Goal: Task Accomplishment & Management: Use online tool/utility

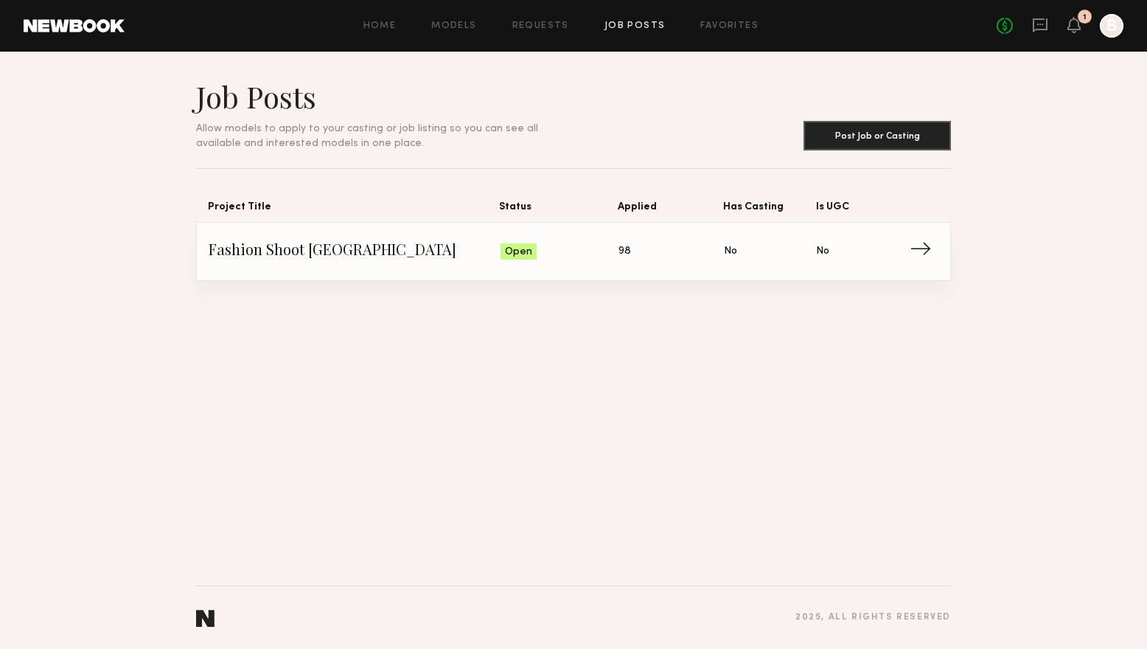
click at [531, 258] on div "Open" at bounding box center [518, 251] width 36 height 16
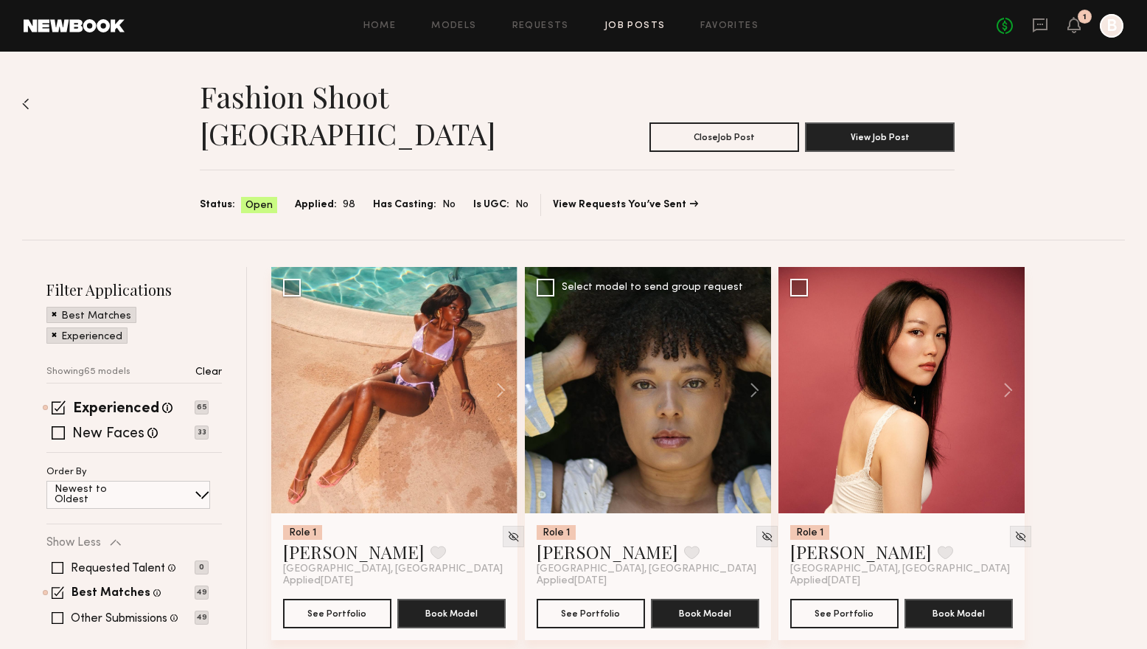
click at [629, 383] on div at bounding box center [648, 390] width 246 height 246
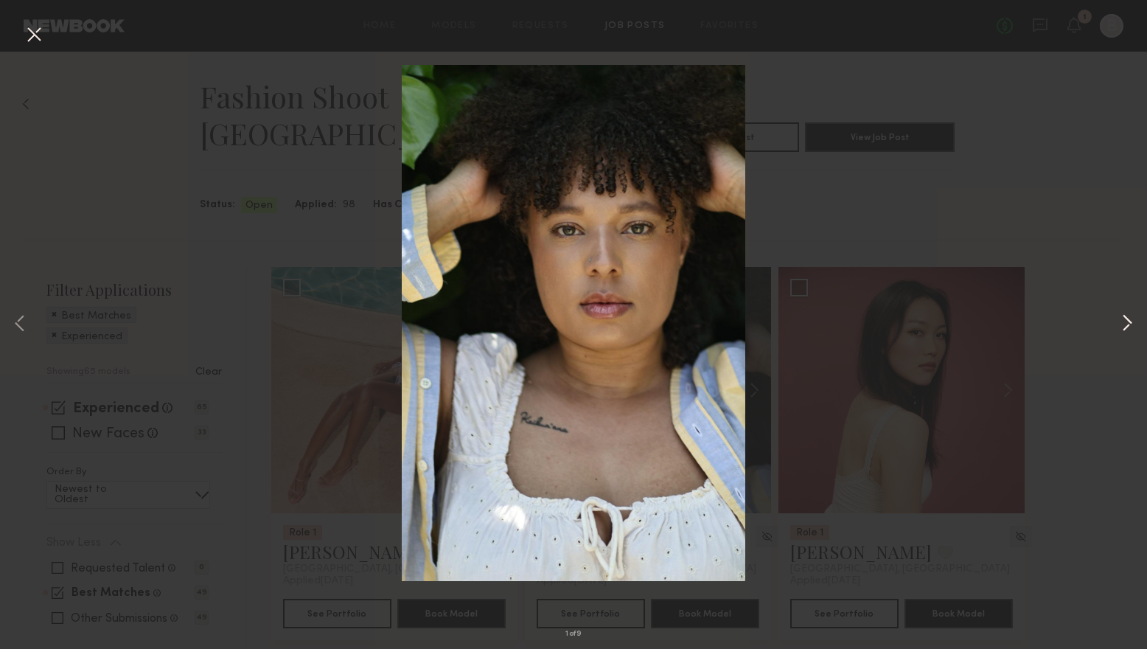
click at [1128, 324] on button at bounding box center [1127, 324] width 18 height 519
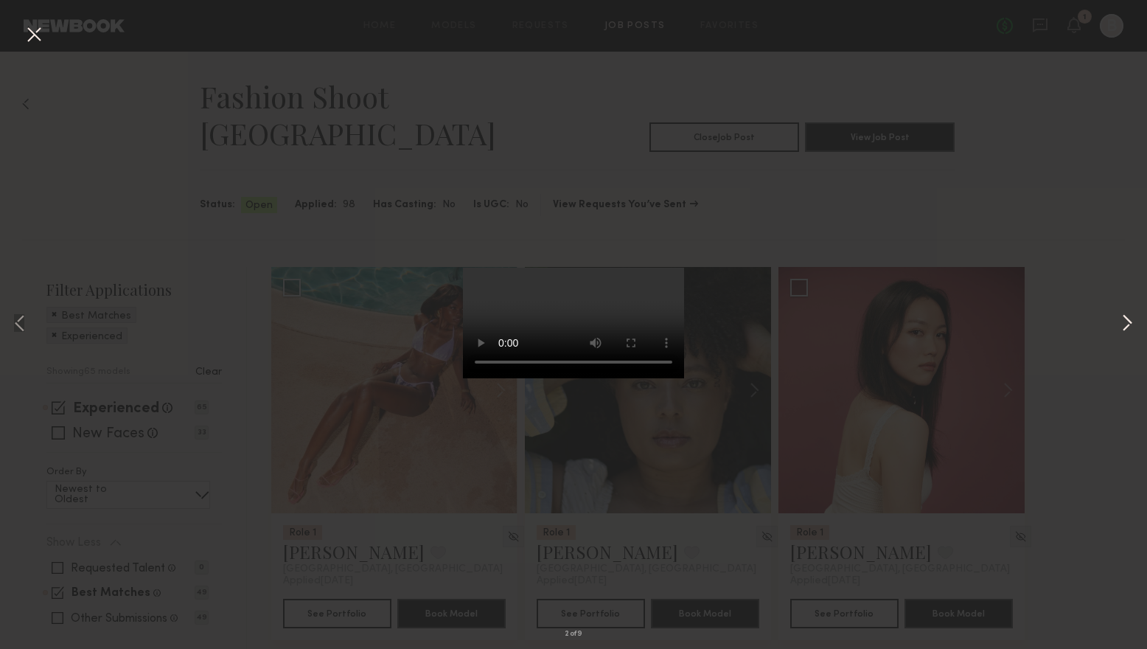
click at [1128, 324] on button at bounding box center [1127, 324] width 18 height 519
click at [939, 455] on div "5 of 9" at bounding box center [573, 324] width 1147 height 649
click at [1122, 321] on button at bounding box center [1127, 324] width 18 height 519
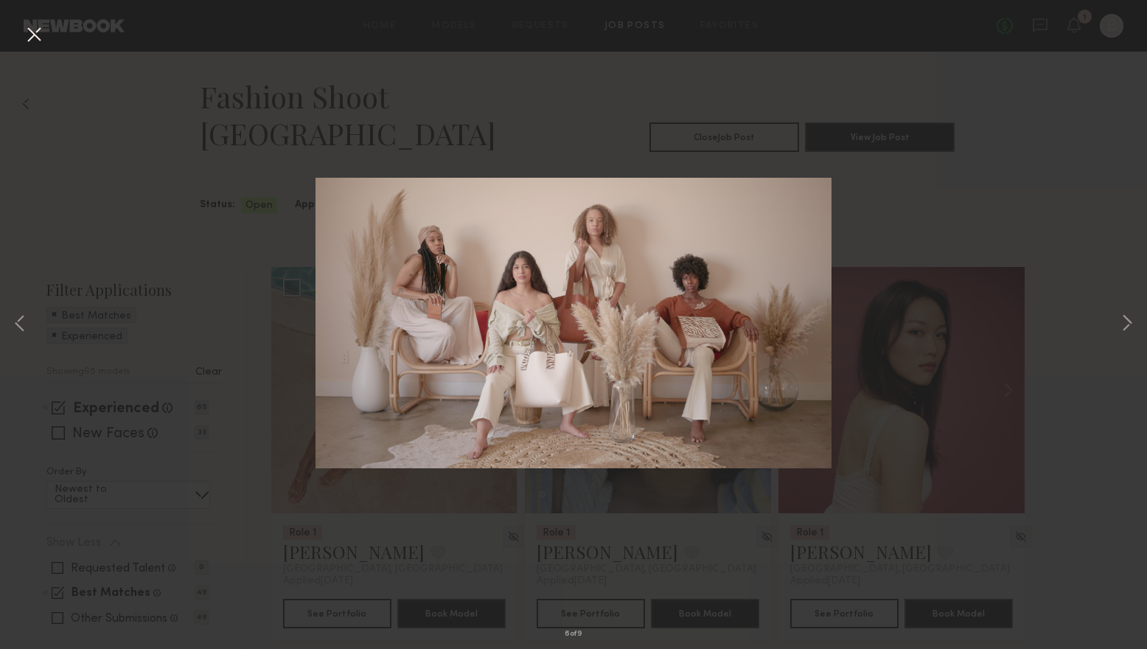
click at [1051, 454] on div "6 of 9" at bounding box center [573, 324] width 1147 height 649
click at [37, 32] on button at bounding box center [34, 35] width 24 height 27
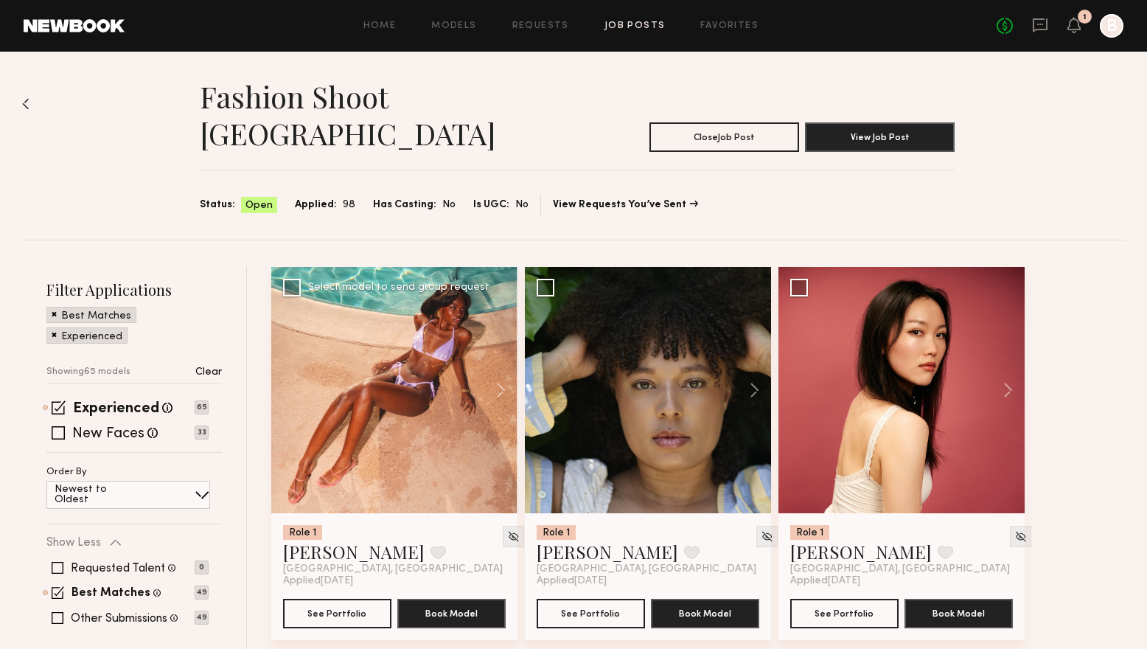
click at [397, 419] on div at bounding box center [394, 390] width 246 height 246
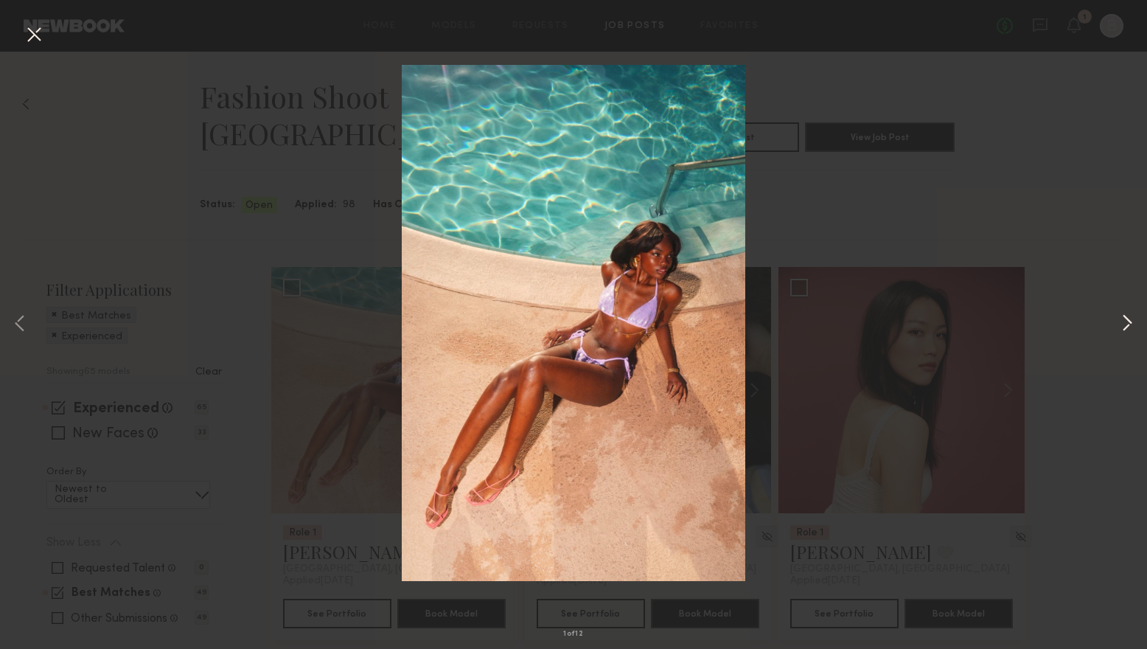
click at [1128, 327] on button at bounding box center [1127, 324] width 18 height 519
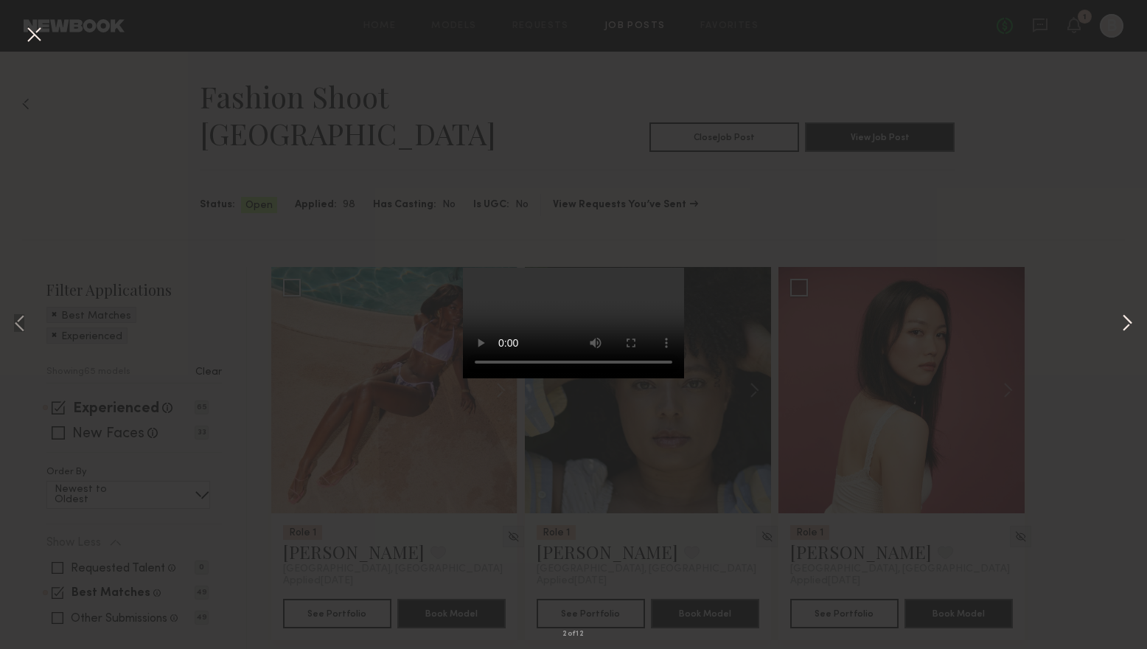
click at [1128, 327] on button at bounding box center [1127, 324] width 18 height 519
click at [16, 327] on button at bounding box center [20, 324] width 18 height 519
click at [1128, 329] on button at bounding box center [1127, 324] width 18 height 519
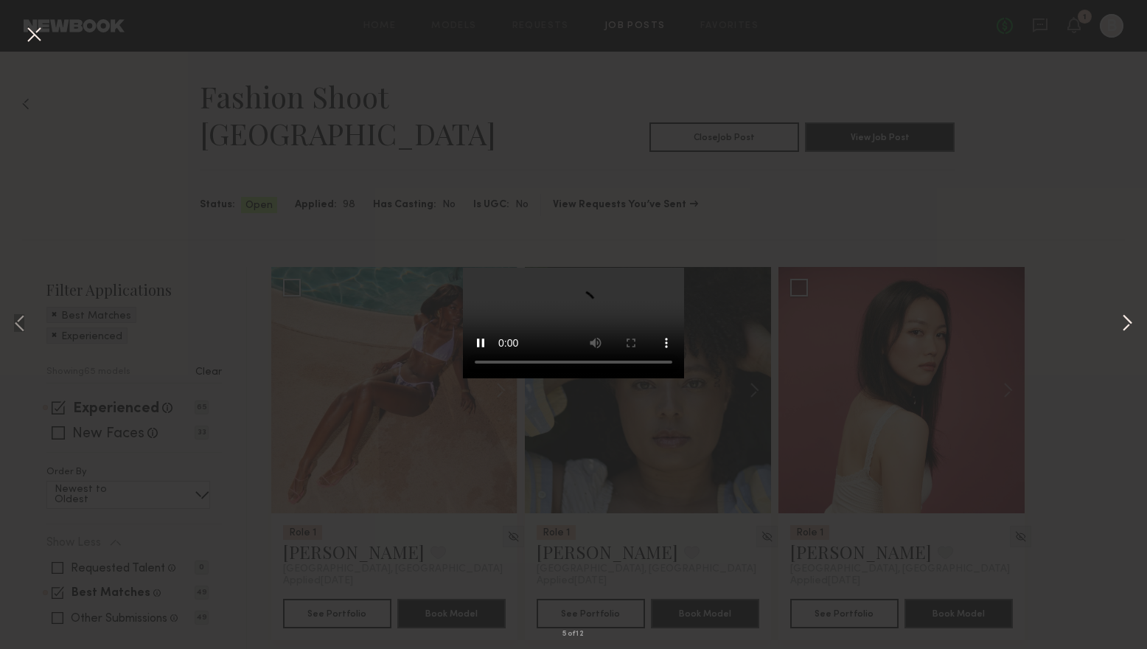
click at [1128, 329] on button at bounding box center [1127, 324] width 18 height 519
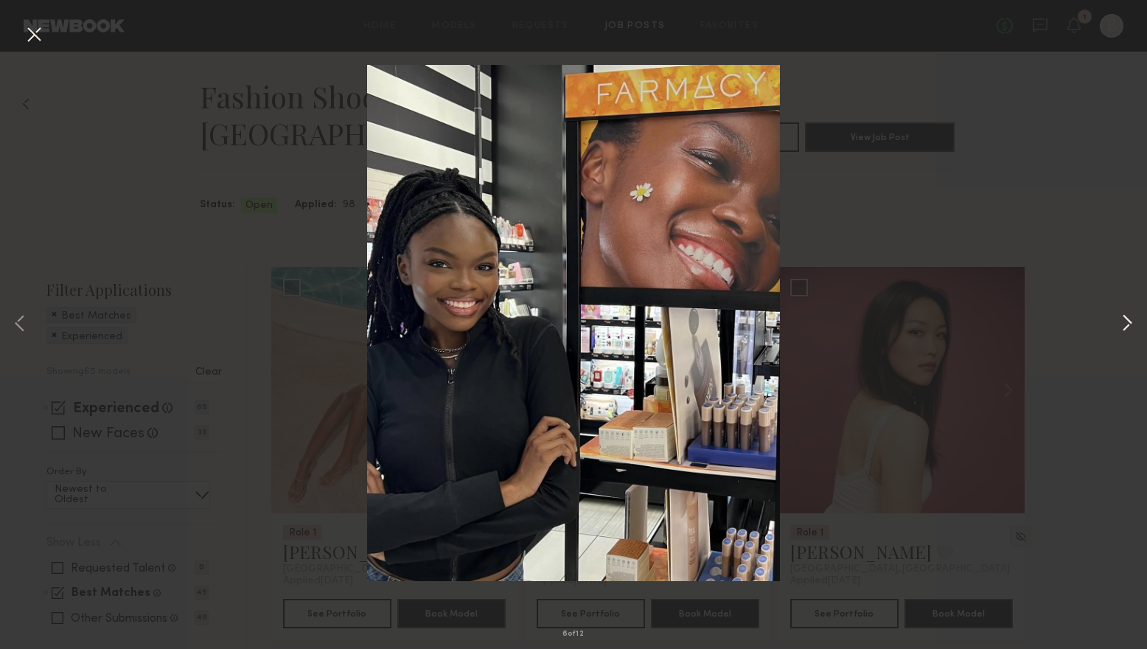
click at [1128, 329] on button at bounding box center [1127, 324] width 18 height 519
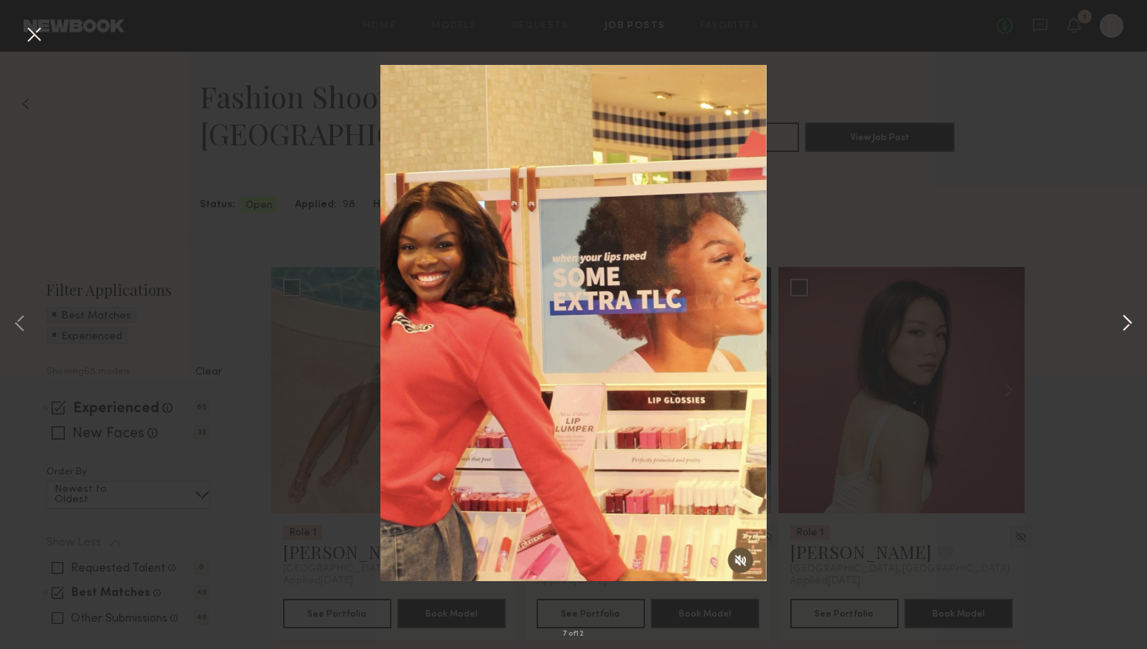
click at [1128, 329] on button at bounding box center [1127, 324] width 18 height 519
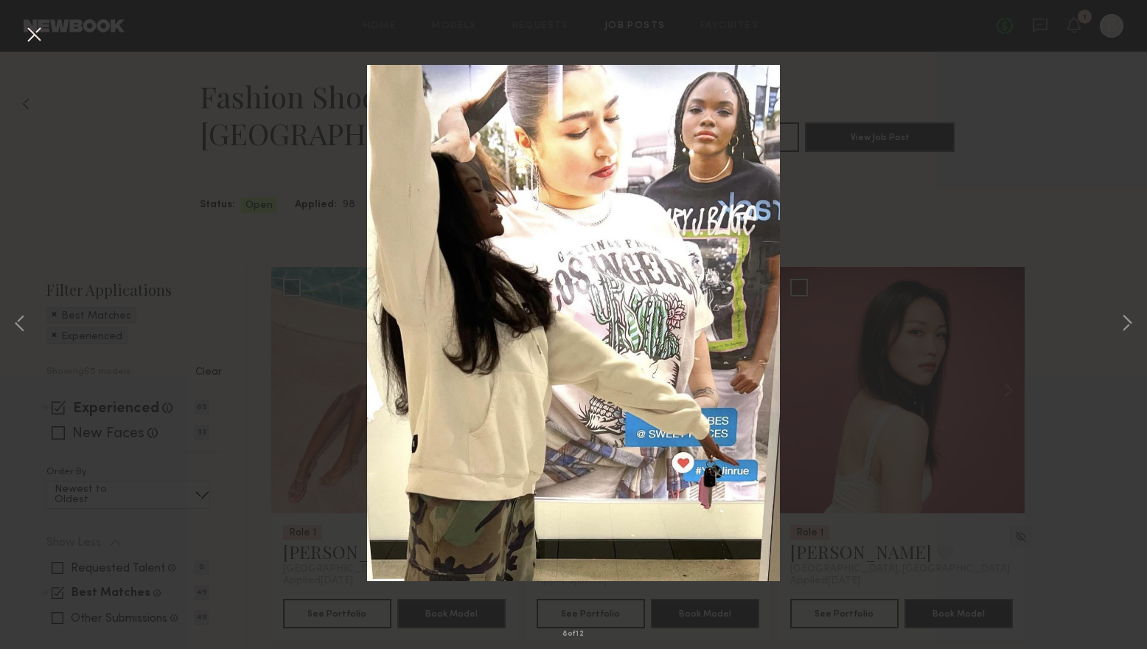
click at [1021, 319] on div "8 of 12" at bounding box center [573, 324] width 1147 height 649
click at [26, 49] on div "8 of 12" at bounding box center [573, 324] width 1147 height 649
click at [31, 36] on button at bounding box center [34, 35] width 24 height 27
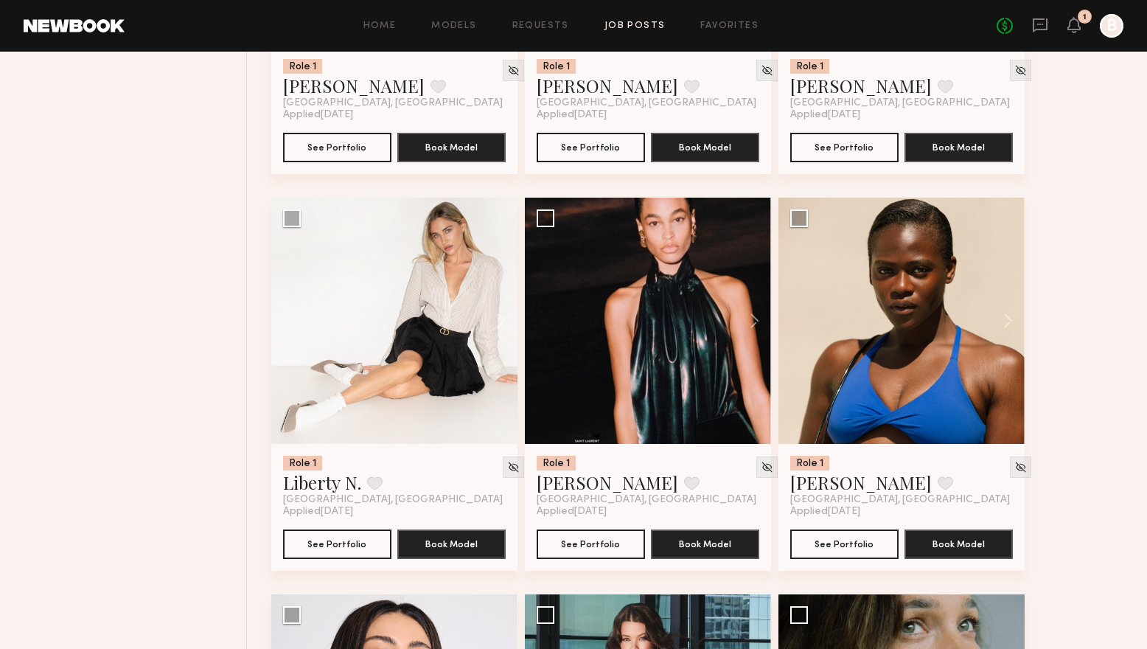
scroll to position [2447, 0]
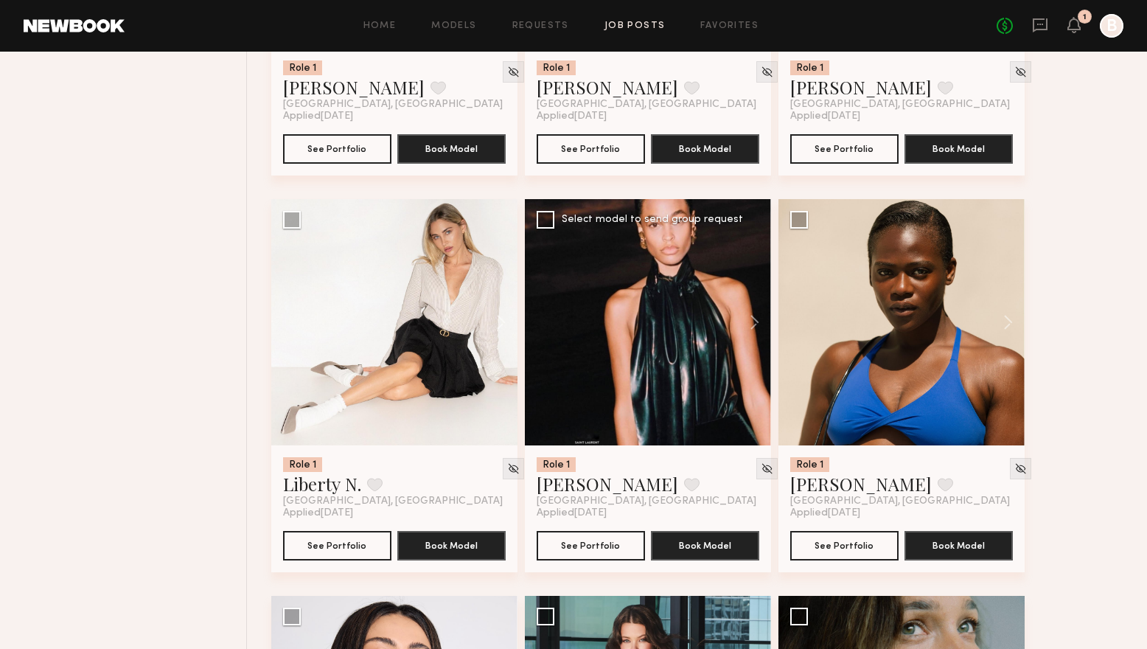
click at [686, 317] on div at bounding box center [648, 322] width 246 height 246
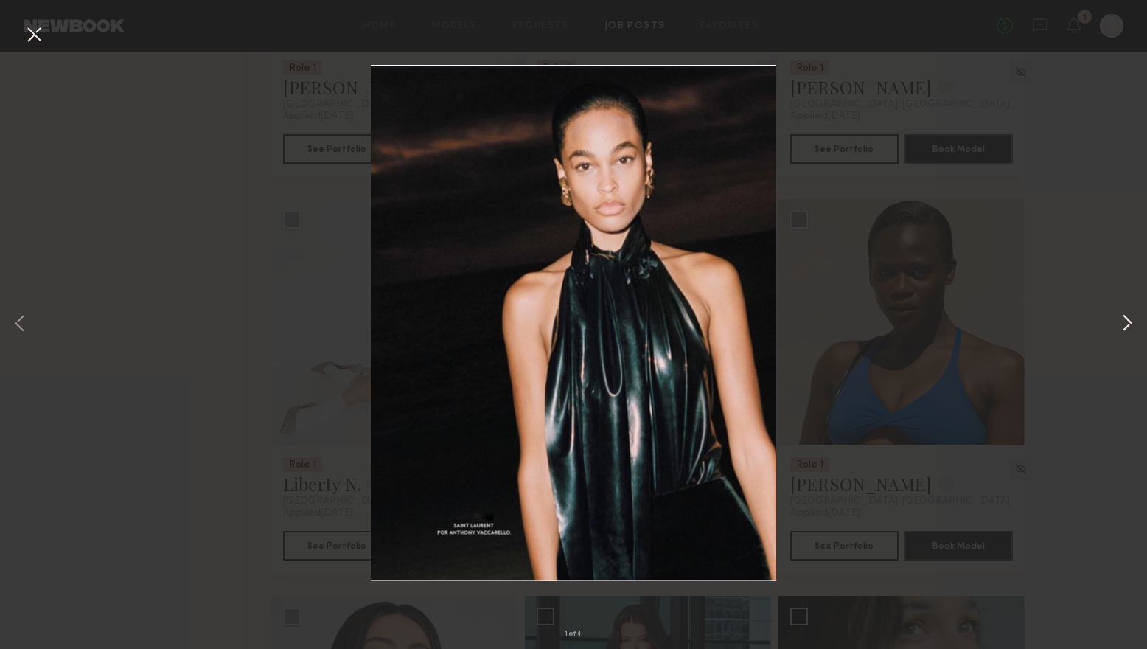
click at [1128, 327] on button at bounding box center [1127, 324] width 18 height 519
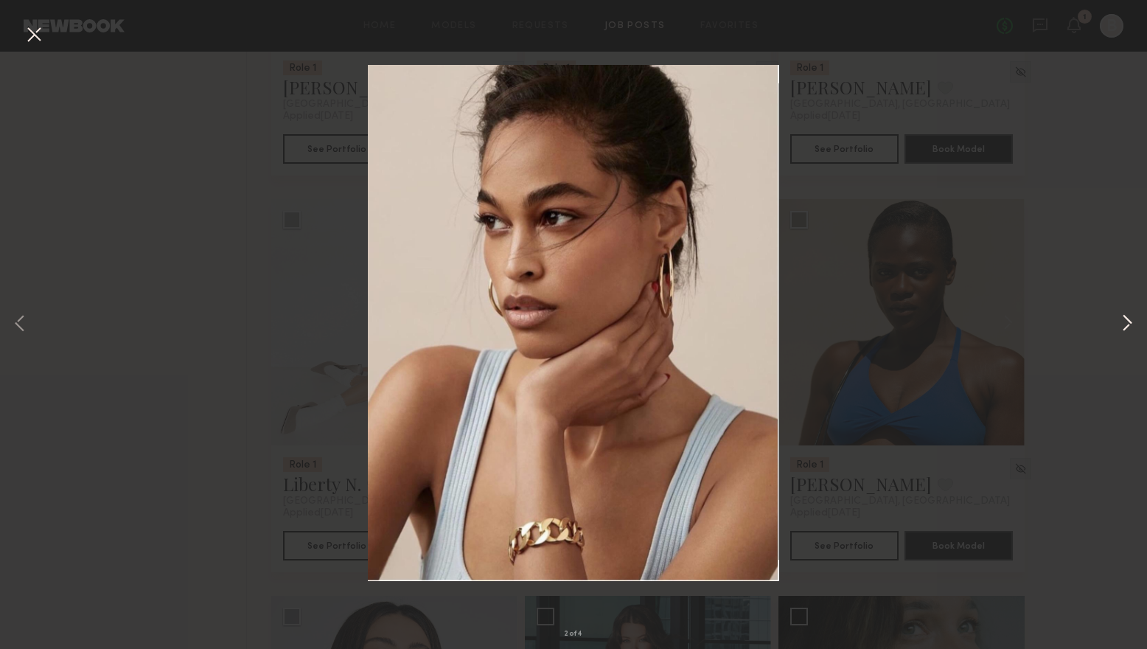
click at [1128, 327] on button at bounding box center [1127, 324] width 18 height 519
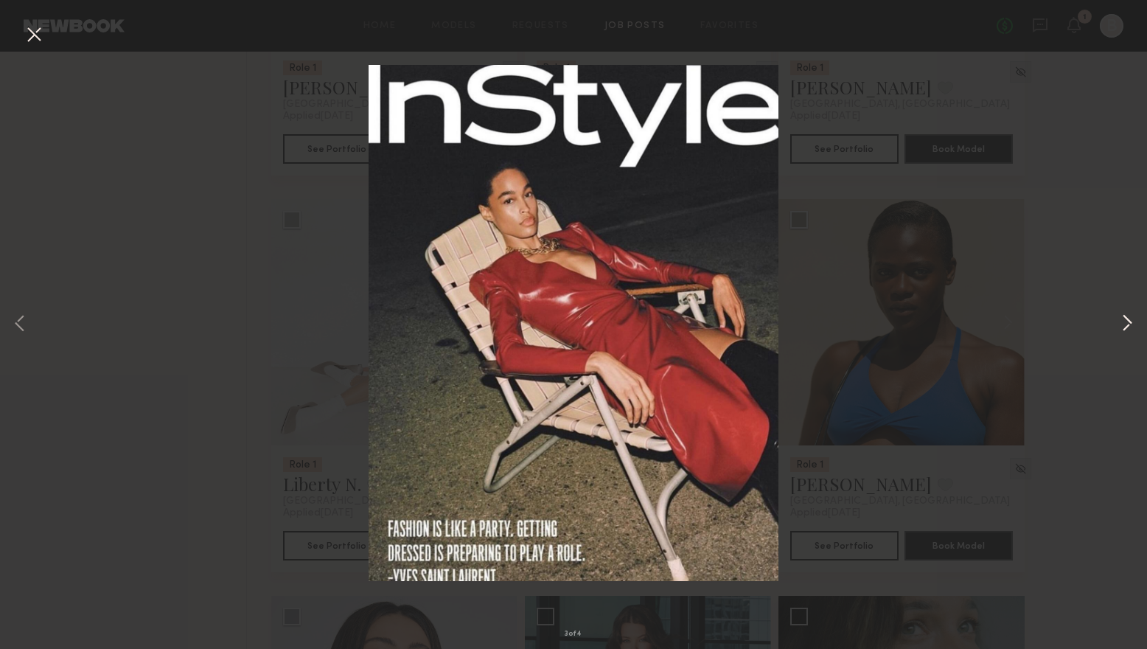
click at [1128, 327] on button at bounding box center [1127, 324] width 18 height 519
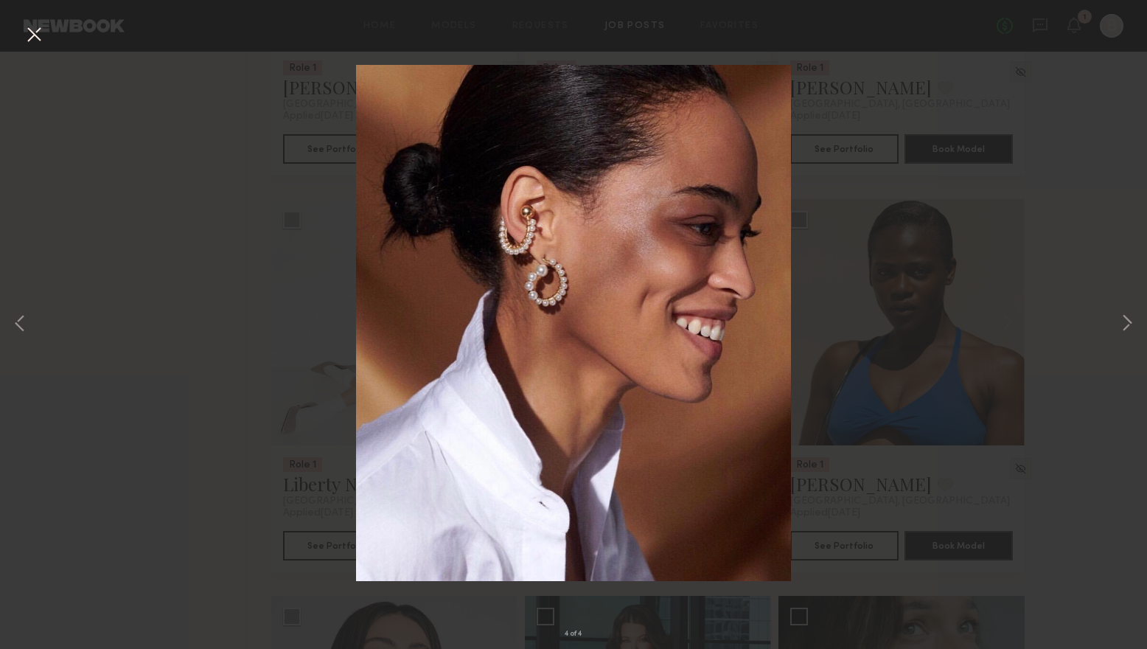
click at [1036, 340] on div "4 of 4" at bounding box center [573, 324] width 1147 height 649
click at [38, 27] on button at bounding box center [34, 35] width 24 height 27
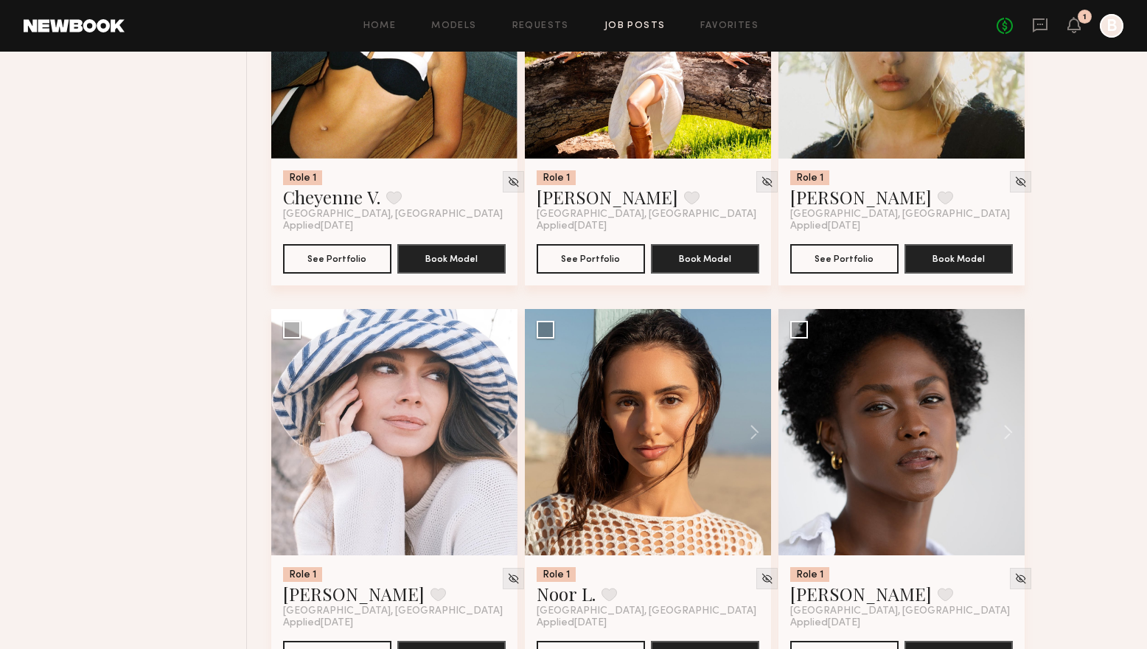
scroll to position [0, 0]
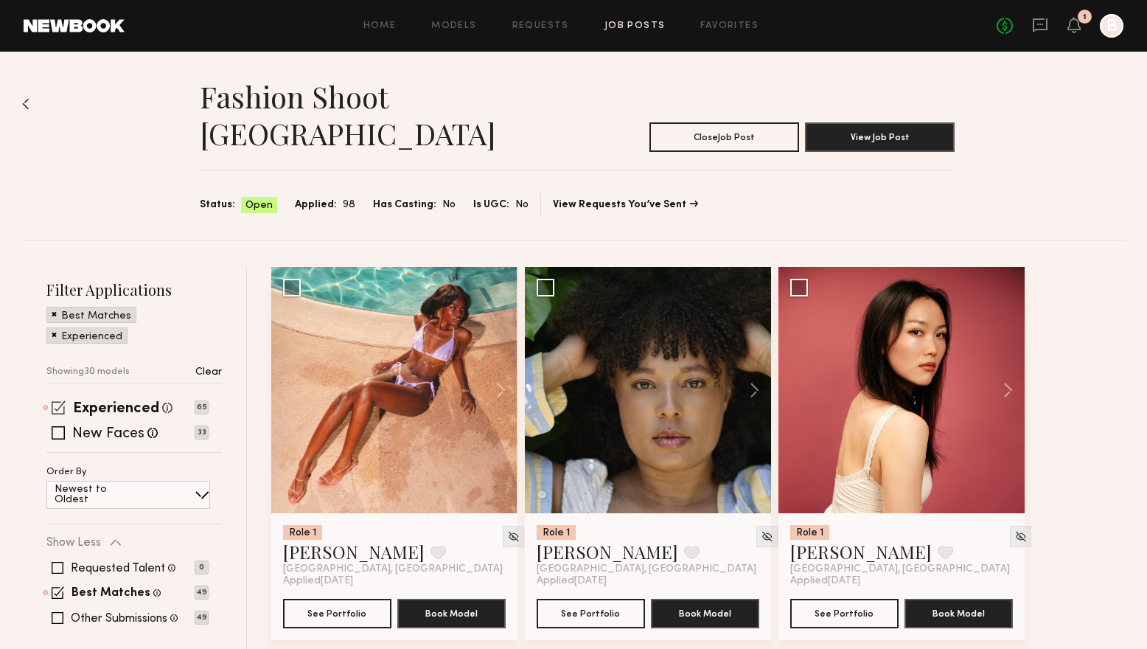
click at [60, 400] on span at bounding box center [59, 407] width 14 height 14
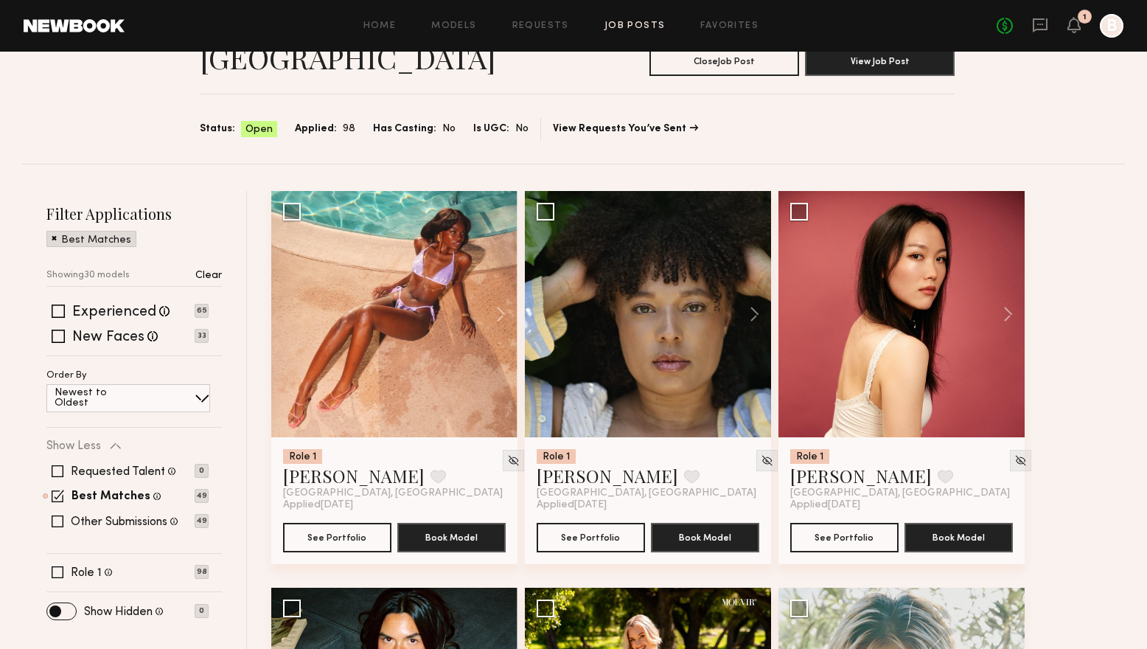
scroll to position [114, 0]
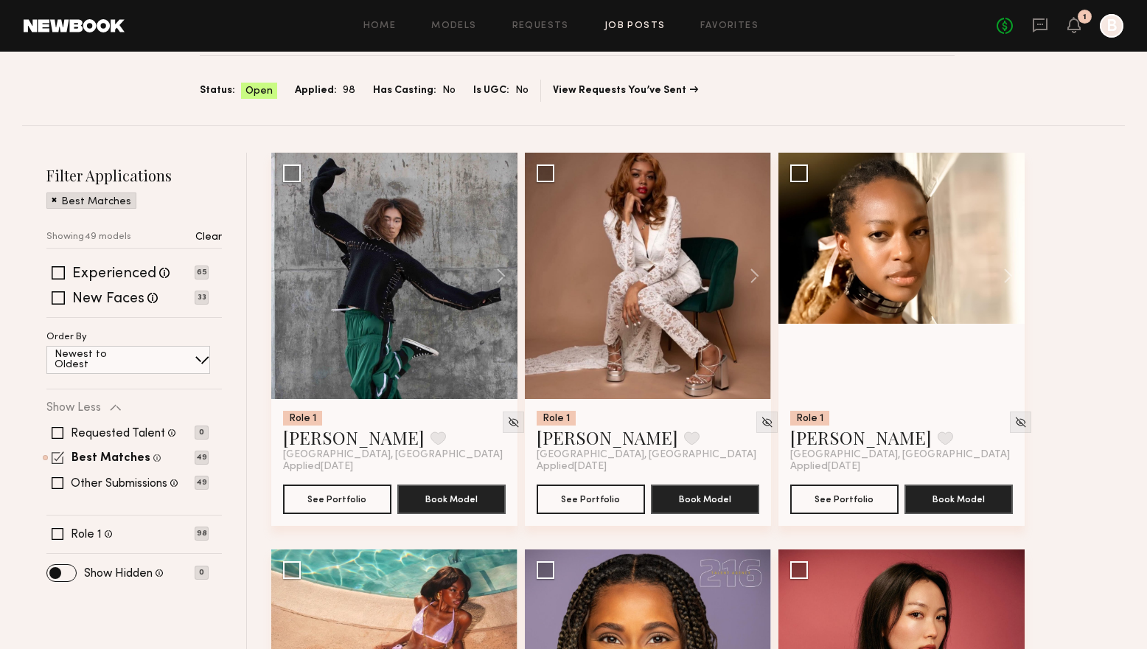
click at [59, 451] on span at bounding box center [58, 457] width 13 height 13
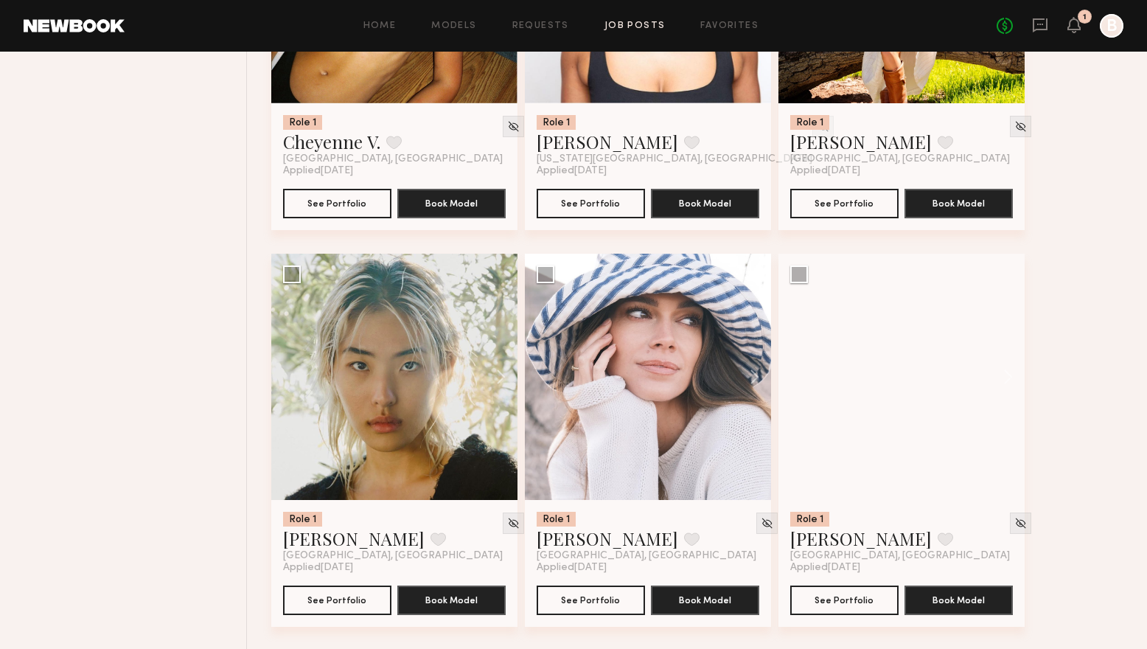
scroll to position [1601, 0]
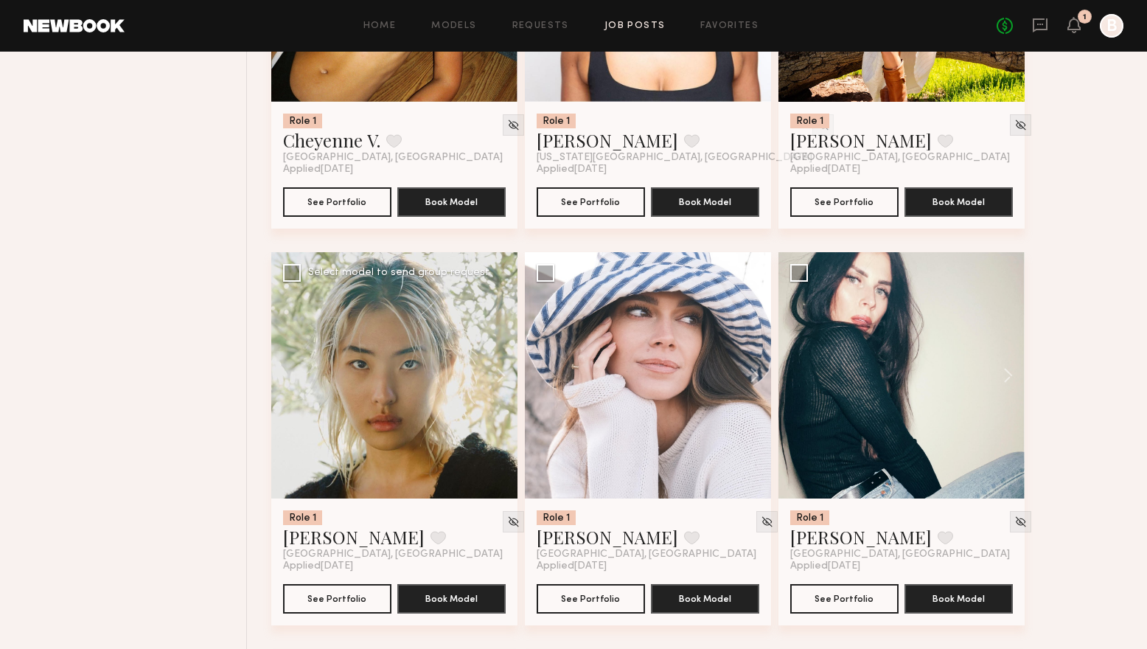
click at [408, 413] on div at bounding box center [394, 375] width 246 height 246
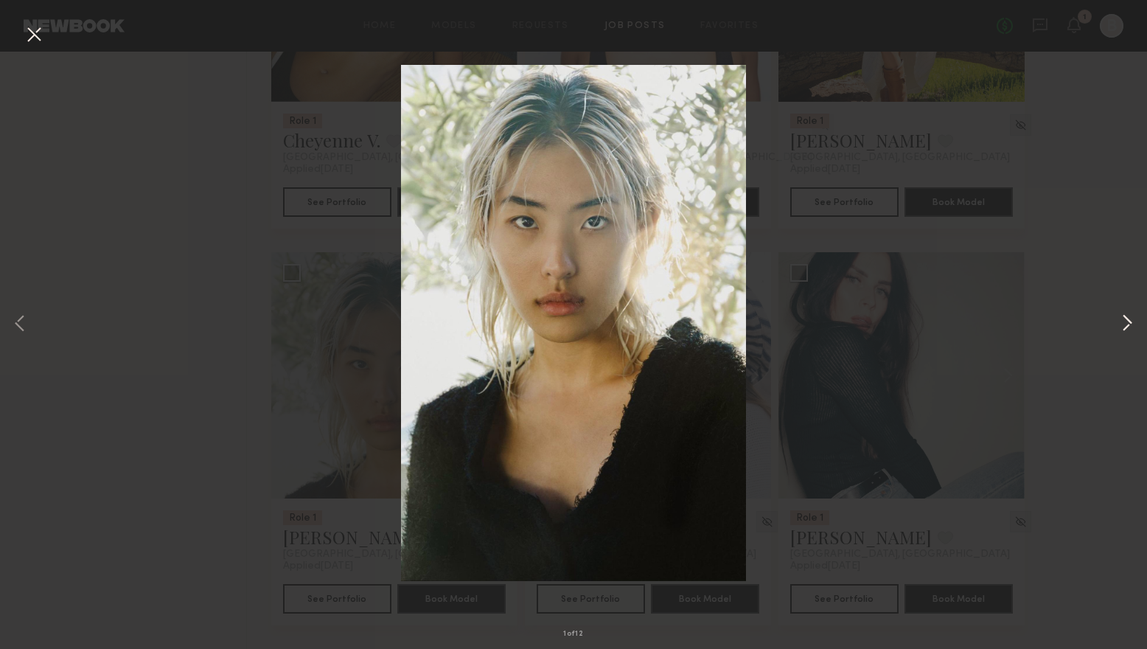
click at [1123, 324] on button at bounding box center [1127, 324] width 18 height 519
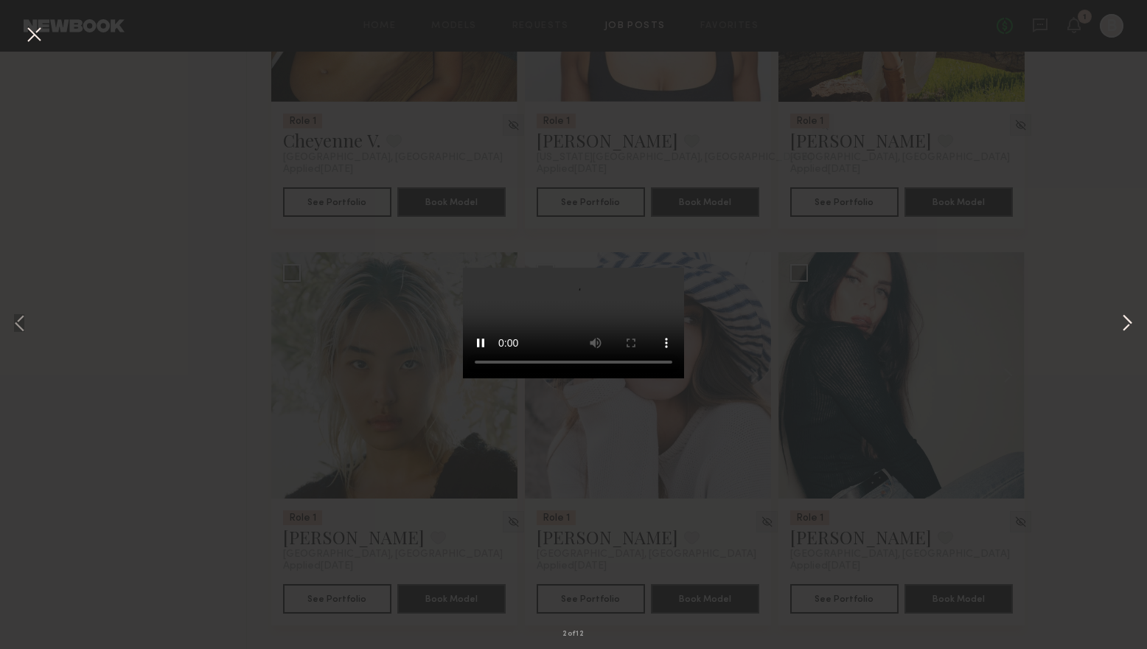
click at [1123, 324] on button at bounding box center [1127, 324] width 18 height 519
click at [1016, 380] on div "3 of 12" at bounding box center [573, 324] width 1147 height 649
click at [31, 37] on button at bounding box center [34, 35] width 24 height 27
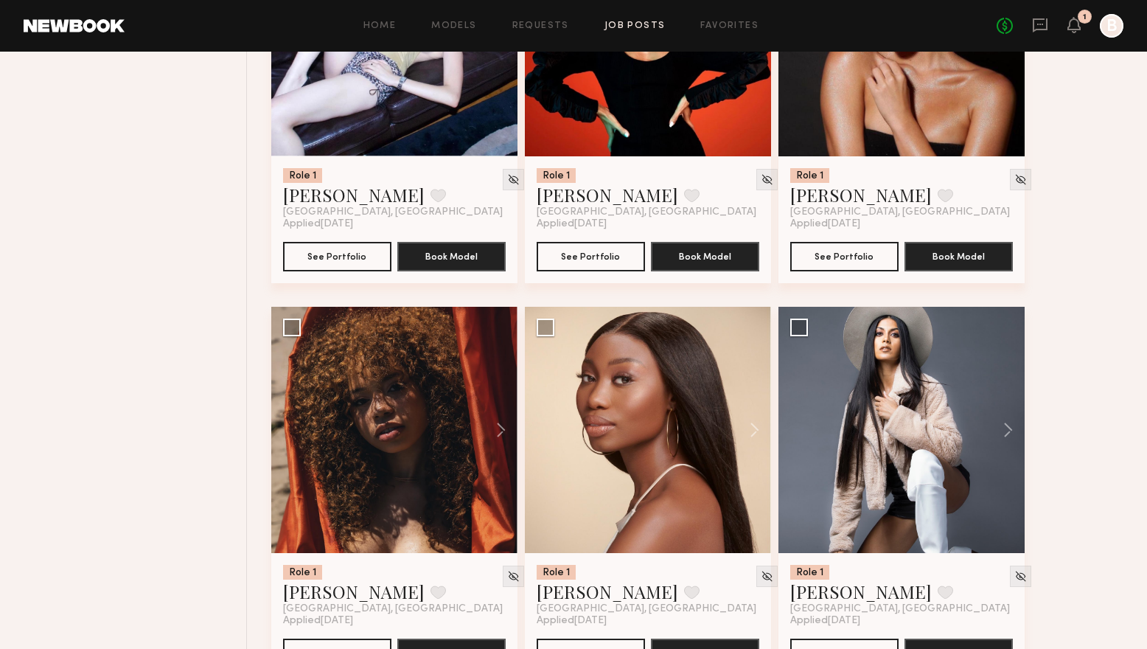
scroll to position [3134, 0]
